Goal: Navigation & Orientation: Find specific page/section

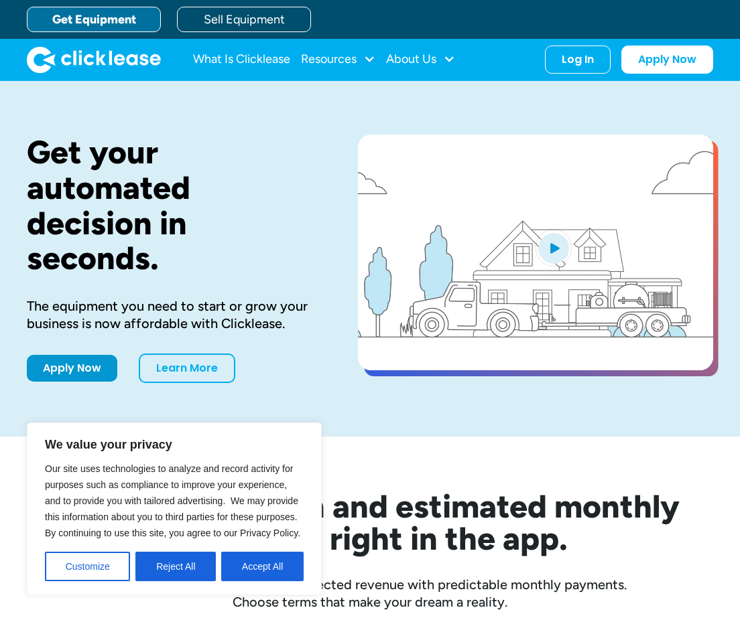
click at [551, 42] on div "What Is Clicklease Resources Blog Case Studies Videos FAQs About Us About Us Ca…" at bounding box center [370, 60] width 686 height 42
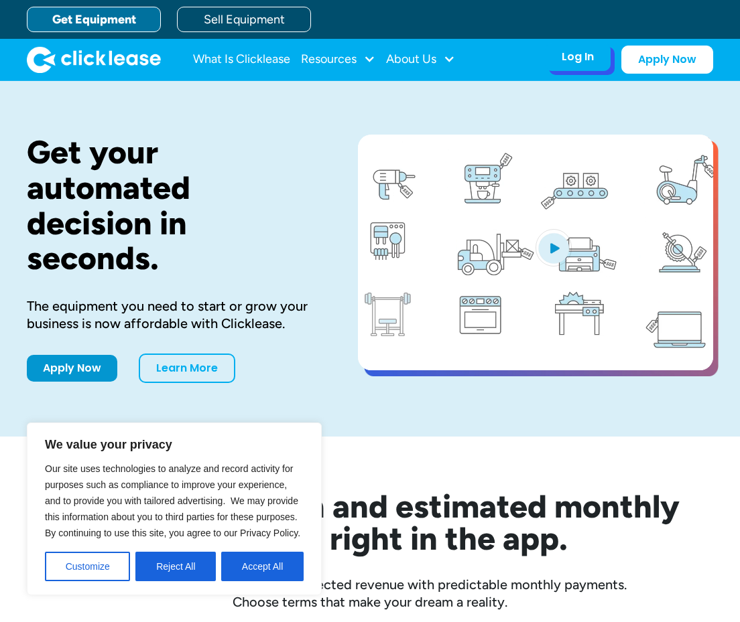
click at [557, 56] on div "Log In Account login I use Clicklease to get my equipment Partner Portal I offe…" at bounding box center [578, 57] width 66 height 28
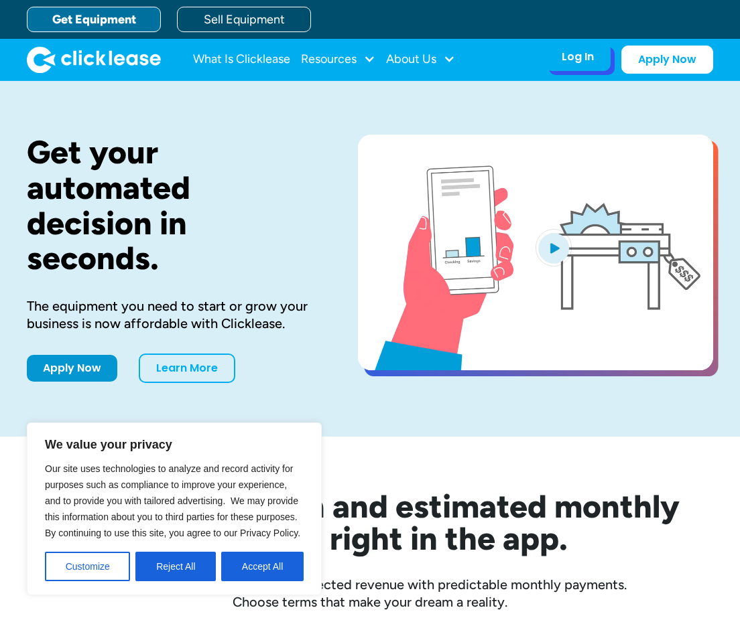
click at [578, 61] on div "Log In" at bounding box center [578, 56] width 32 height 13
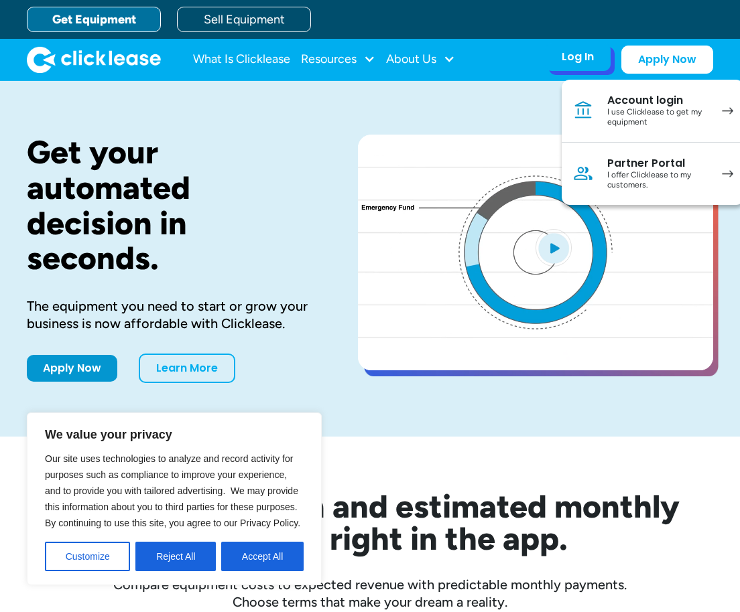
click at [605, 111] on link "Account login I use Clicklease to get my equipment" at bounding box center [653, 111] width 182 height 63
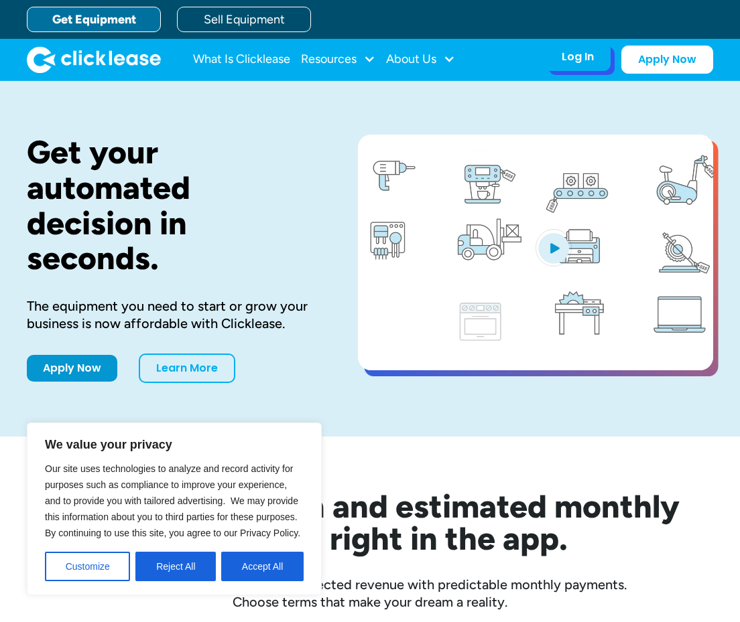
click at [595, 56] on div "Log In Account login I use Clicklease to get my equipment Partner Portal I offe…" at bounding box center [578, 57] width 66 height 28
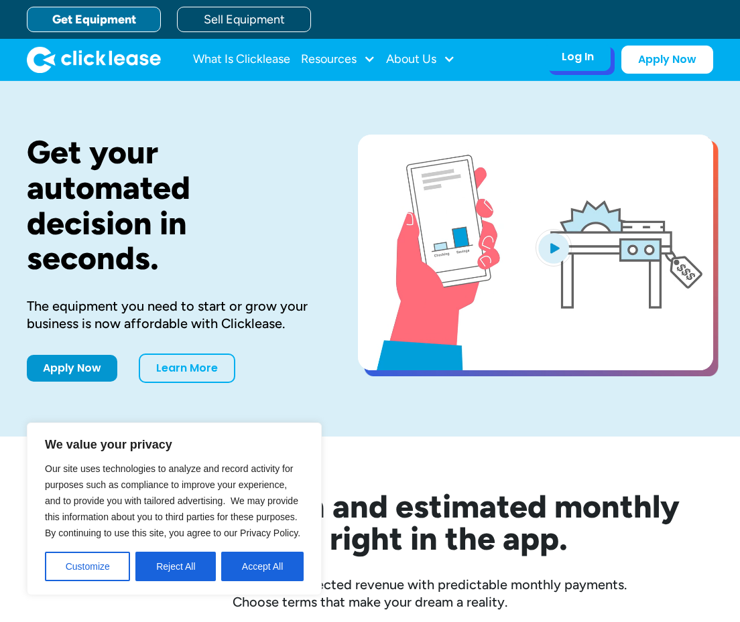
click at [590, 61] on div "Log In" at bounding box center [578, 56] width 32 height 13
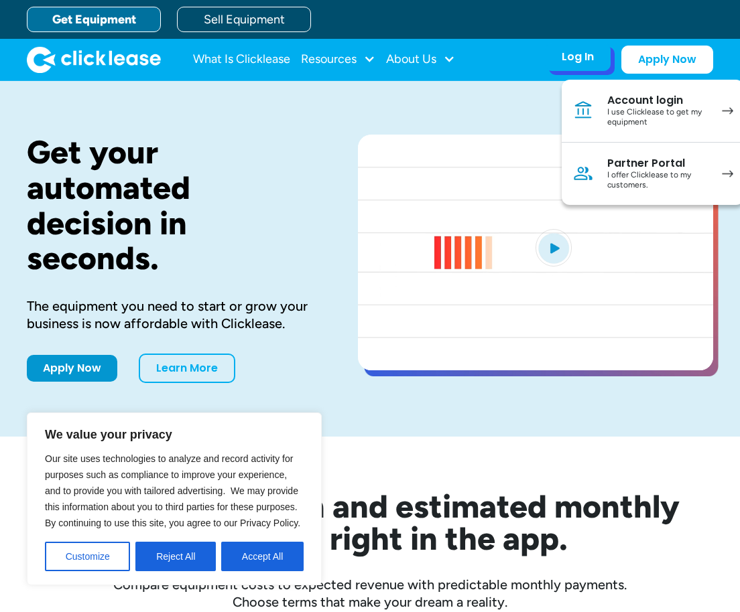
click at [608, 110] on div "I use Clicklease to get my equipment" at bounding box center [657, 117] width 101 height 21
